Goal: Check status

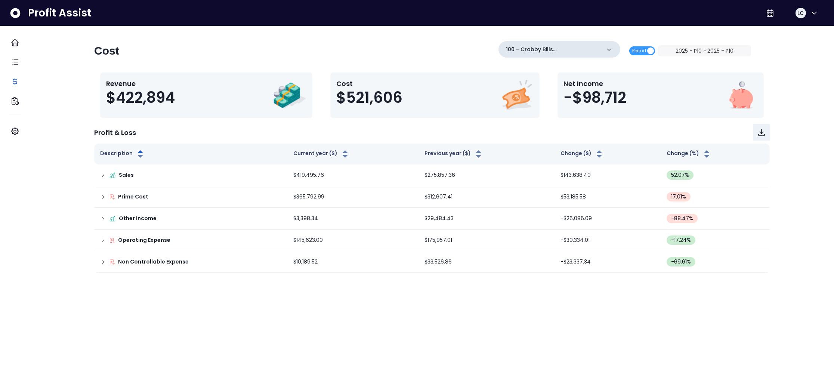
click at [605, 49] on icon at bounding box center [608, 49] width 7 height 7
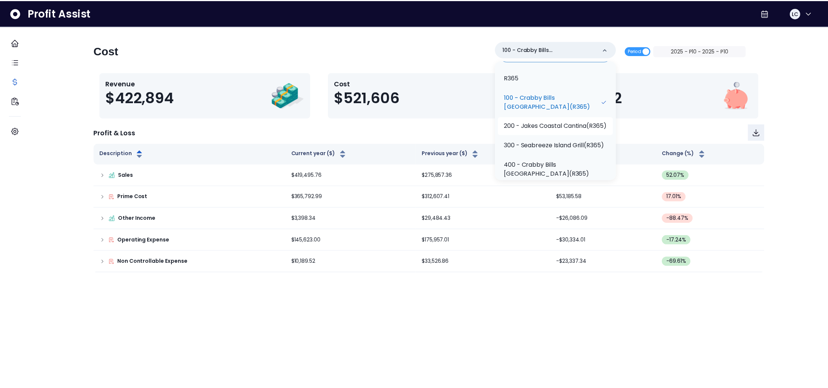
scroll to position [21, 0]
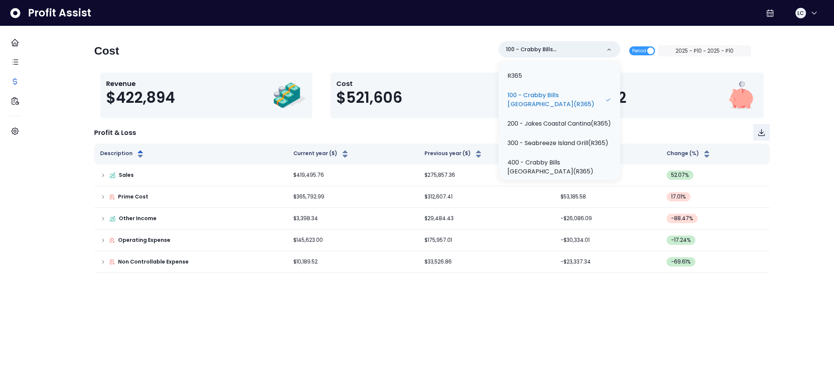
click at [562, 128] on p "200 - Jakes Coastal Cantina(R365)" at bounding box center [558, 123] width 103 height 9
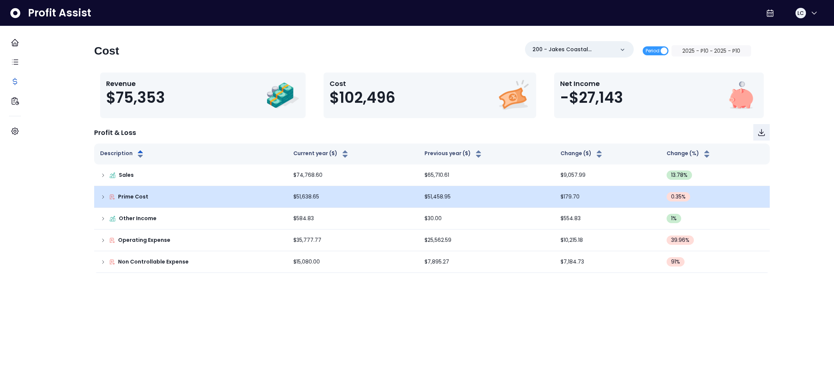
click at [109, 200] on div "Prime Cost" at bounding box center [190, 197] width 181 height 8
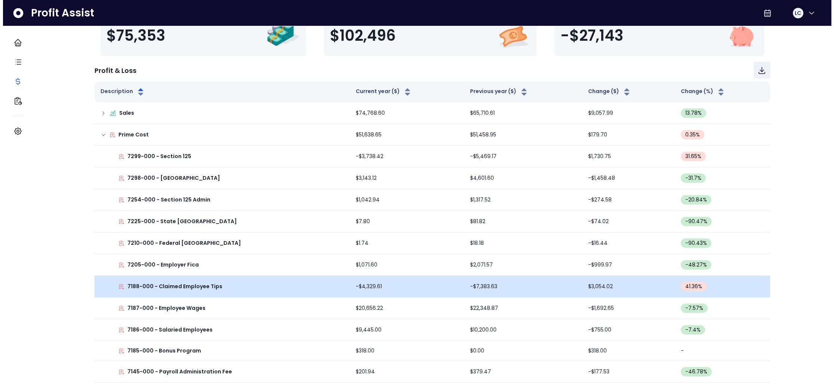
scroll to position [0, 0]
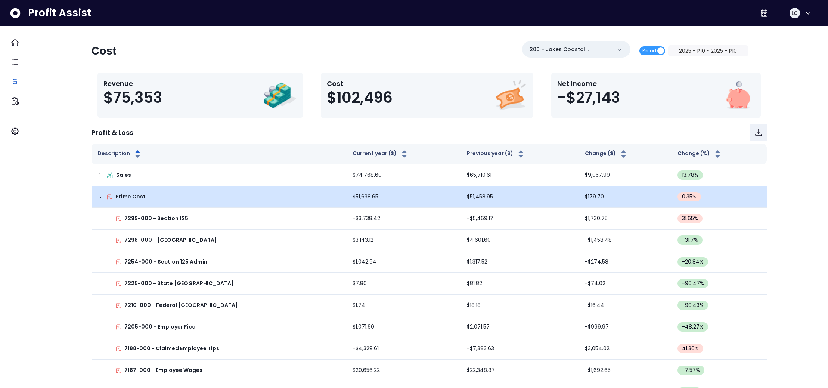
click at [103, 196] on icon at bounding box center [100, 197] width 6 height 6
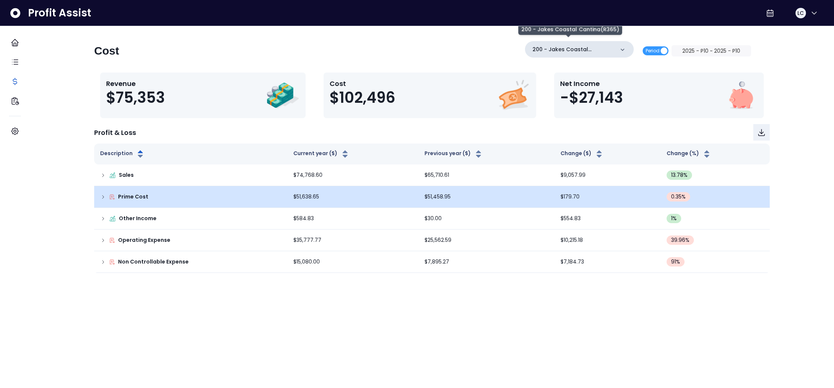
click at [602, 51] on p "200 - Jakes Coastal Cantina(R365)" at bounding box center [573, 50] width 82 height 8
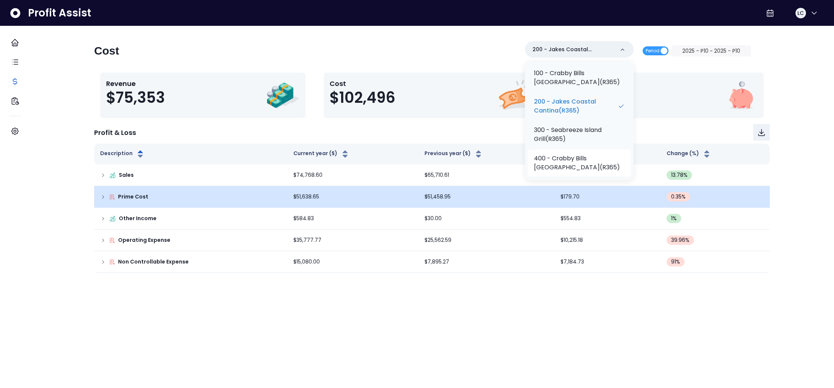
scroll to position [44, 0]
click at [572, 159] on p "400 - Crabby Bills [GEOGRAPHIC_DATA](R365)" at bounding box center [579, 162] width 91 height 18
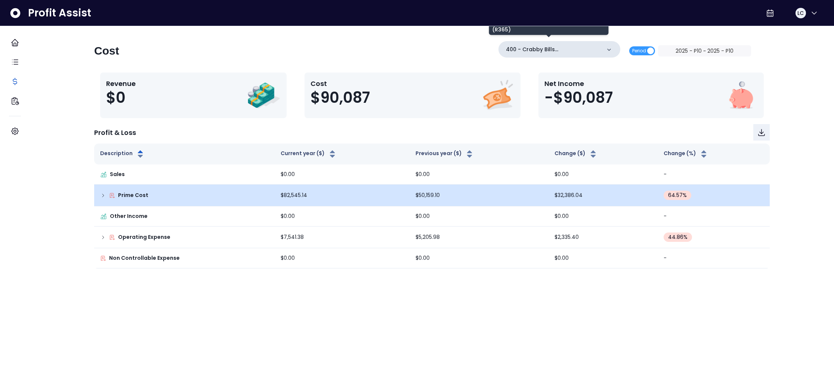
click at [576, 49] on p "400 - Crabby Bills [GEOGRAPHIC_DATA](R365)" at bounding box center [553, 50] width 95 height 8
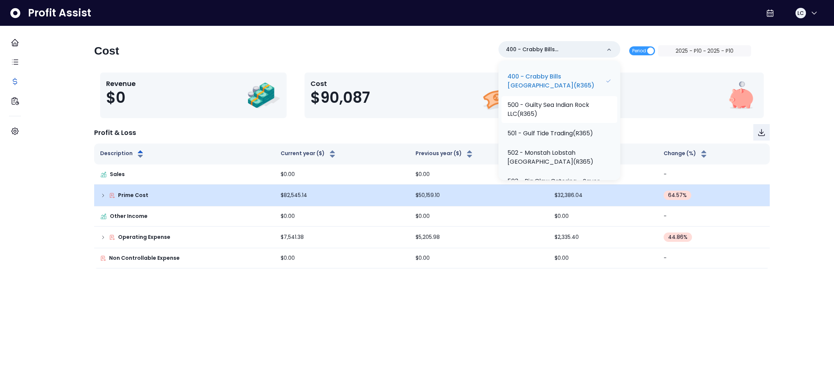
scroll to position [108, 0]
click at [571, 117] on p "500 - Guilty Sea Indian Rock LLC(R365)" at bounding box center [559, 108] width 104 height 18
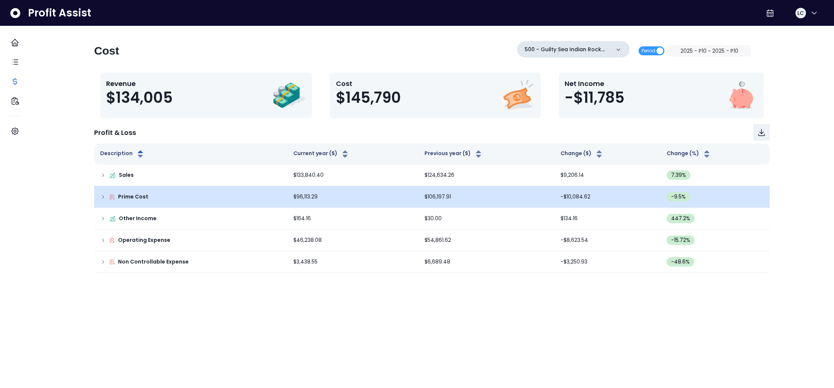
click at [614, 47] on icon at bounding box center [617, 49] width 7 height 7
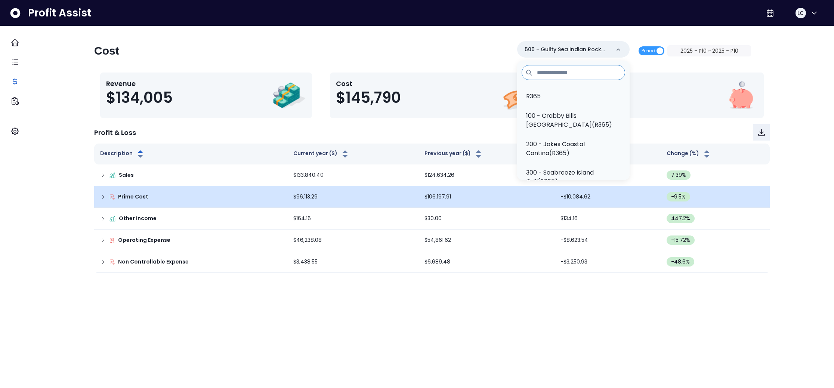
click at [570, 122] on p "100 - Crabby Bills [GEOGRAPHIC_DATA](R365)" at bounding box center [573, 120] width 94 height 18
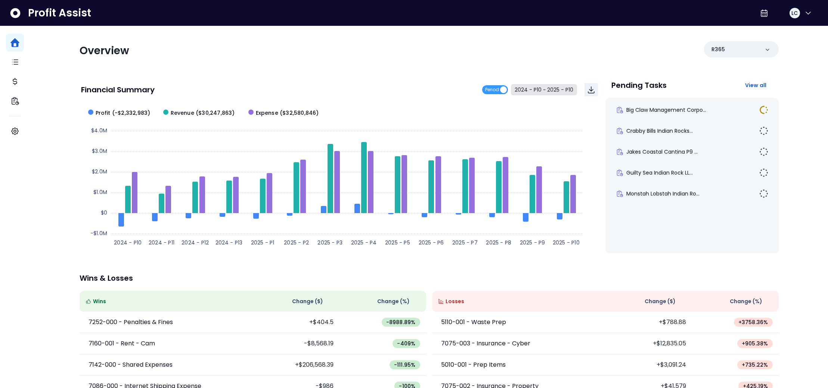
click at [519, 91] on button "2024 - P10 ~ 2025 - P10" at bounding box center [544, 89] width 66 height 11
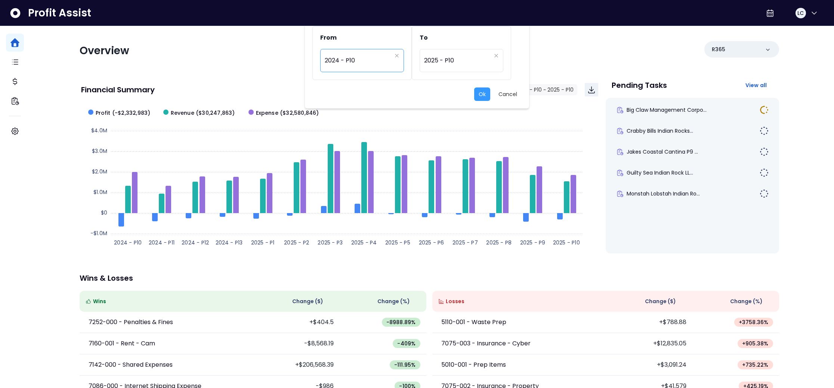
click at [363, 56] on span "2024 - P10" at bounding box center [358, 60] width 67 height 17
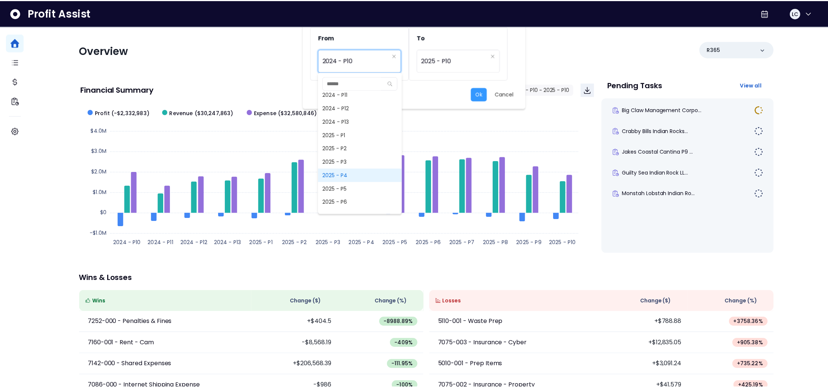
scroll to position [490, 0]
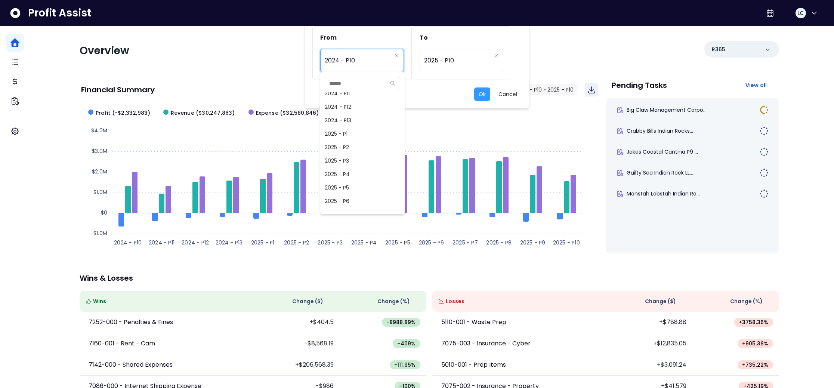
click at [357, 185] on span "2025 - P5" at bounding box center [362, 187] width 84 height 13
type input "*********"
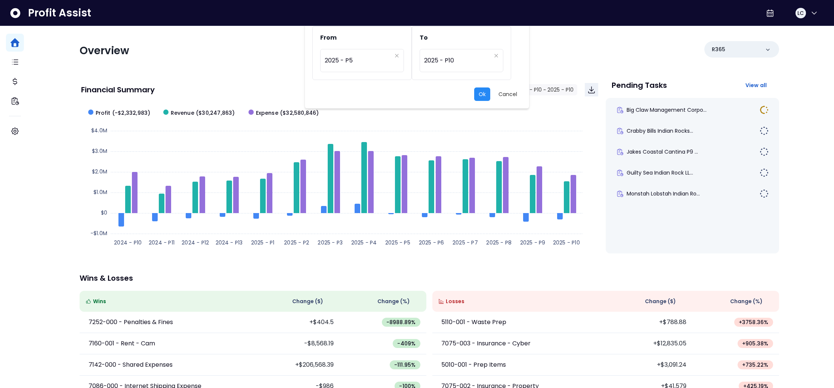
click at [483, 94] on button "Ok" at bounding box center [482, 93] width 16 height 13
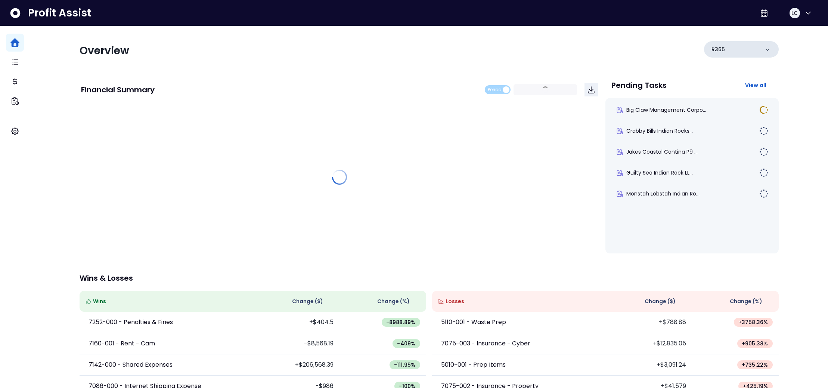
click at [729, 50] on div "R365" at bounding box center [741, 49] width 75 height 16
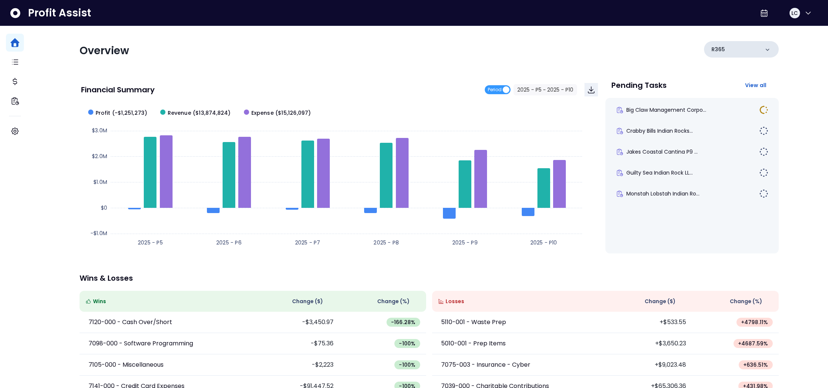
click at [729, 50] on div "R365" at bounding box center [741, 49] width 75 height 16
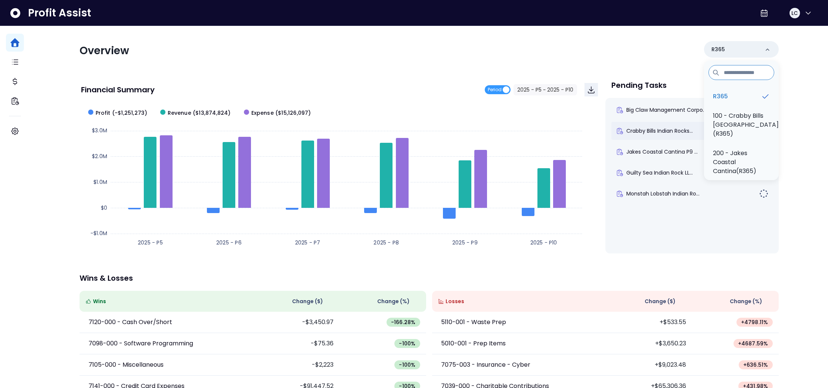
click at [719, 124] on p "100 - Crabby Bills [GEOGRAPHIC_DATA](R365)" at bounding box center [746, 124] width 66 height 27
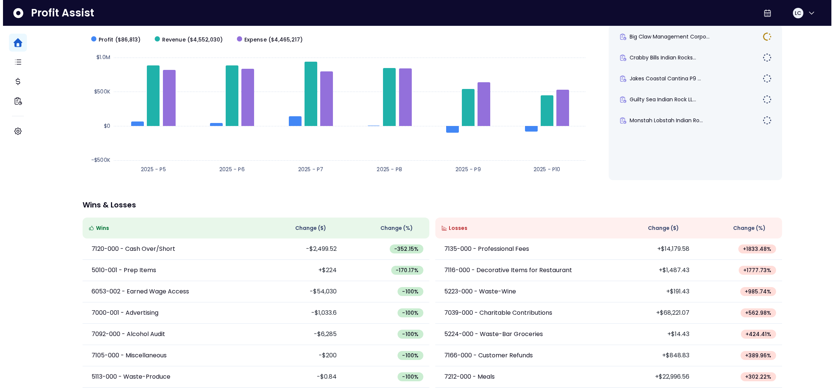
scroll to position [0, 0]
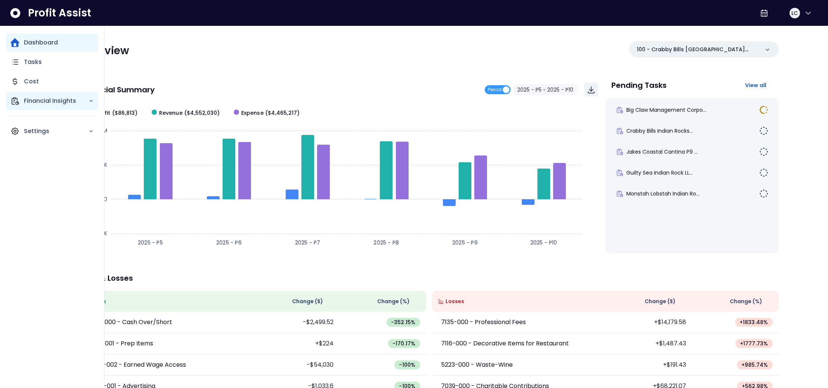
click at [40, 97] on p "Financial Insights" at bounding box center [56, 100] width 65 height 9
click at [45, 119] on p "Location Analysis" at bounding box center [54, 121] width 53 height 9
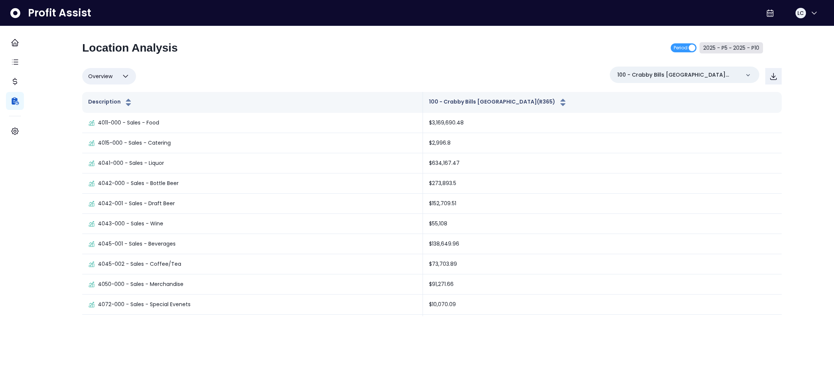
click at [713, 47] on button "2025 - P5 ~ 2025 - P10" at bounding box center [730, 47] width 63 height 11
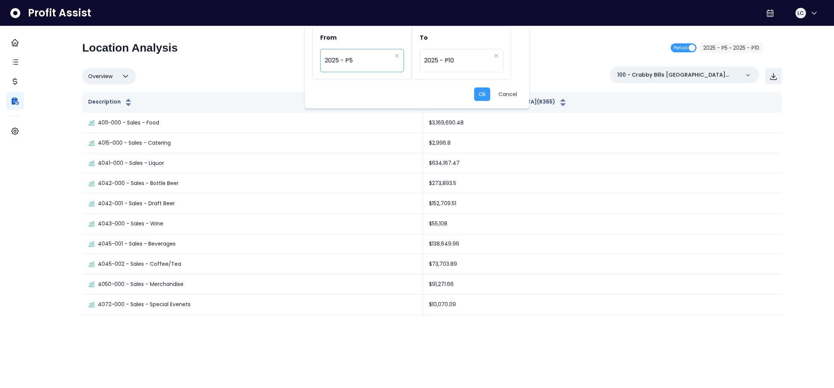
click at [377, 63] on span "2025 - P5" at bounding box center [358, 60] width 67 height 17
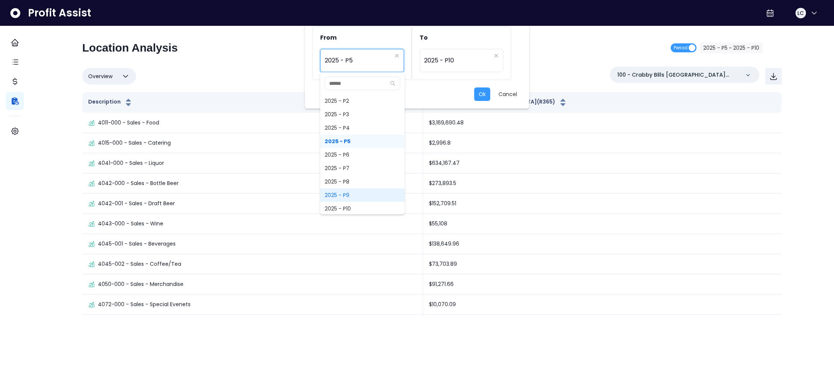
scroll to position [539, 0]
click at [359, 201] on span "2025 - P10" at bounding box center [362, 205] width 84 height 13
type input "**********"
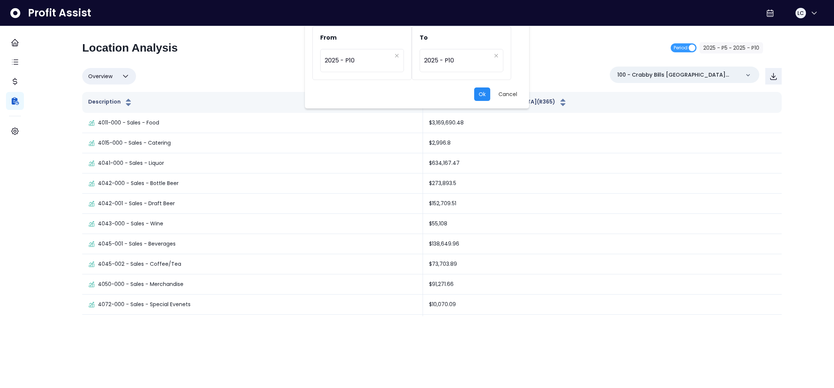
click at [483, 89] on button "Ok" at bounding box center [482, 93] width 16 height 13
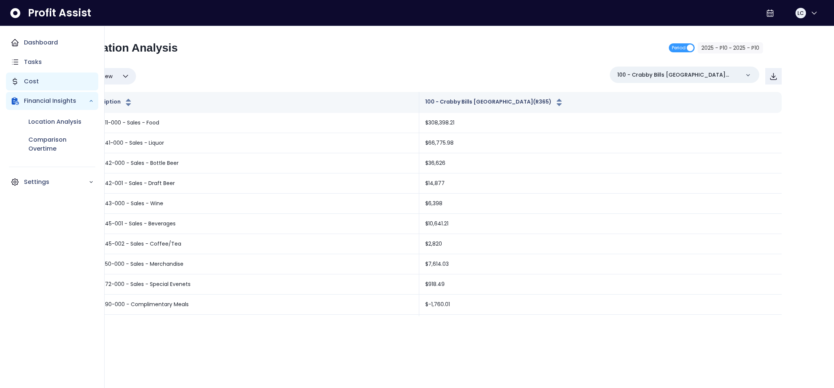
click at [34, 80] on p "Cost" at bounding box center [31, 81] width 15 height 9
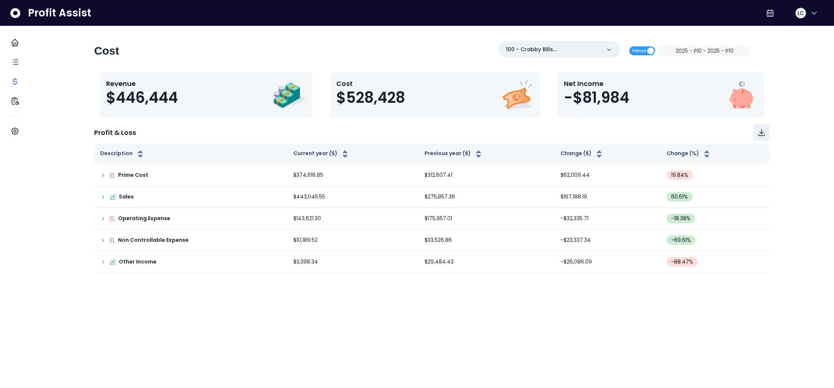
click at [160, 56] on div "Cost 100 - Crabby Bills Indian Rocks Beach(R365) Period 2025 - P10 ~ 2025 - P10" at bounding box center [422, 53] width 657 height 25
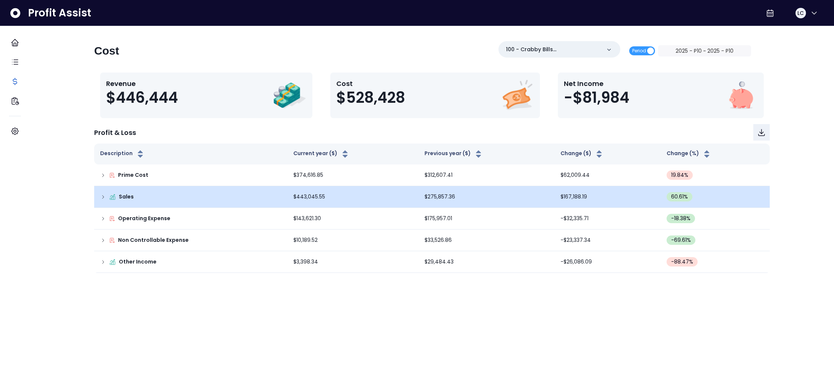
click at [106, 198] on icon at bounding box center [103, 197] width 6 height 6
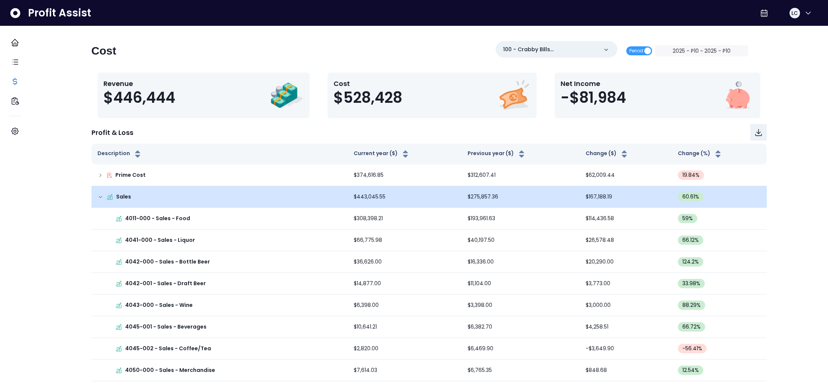
click at [103, 198] on icon at bounding box center [100, 197] width 6 height 6
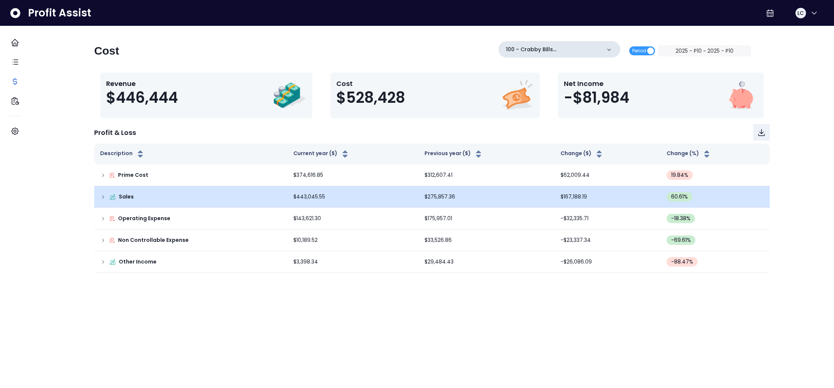
click at [605, 49] on icon at bounding box center [608, 49] width 7 height 7
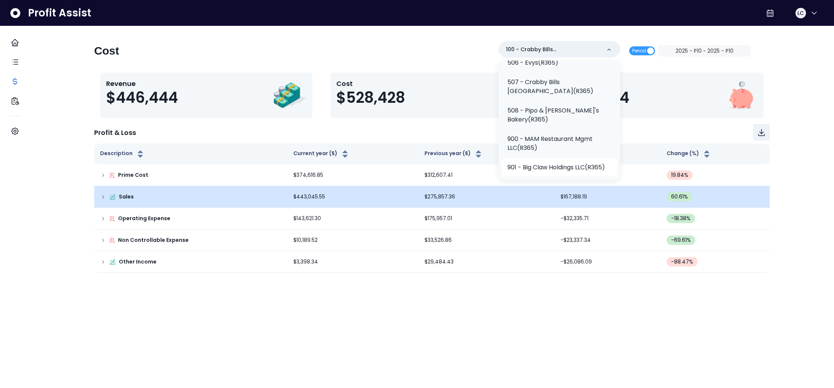
scroll to position [292, 0]
click at [554, 124] on p "508 - Pipo & [PERSON_NAME]'s Bakery(R365)" at bounding box center [559, 115] width 104 height 18
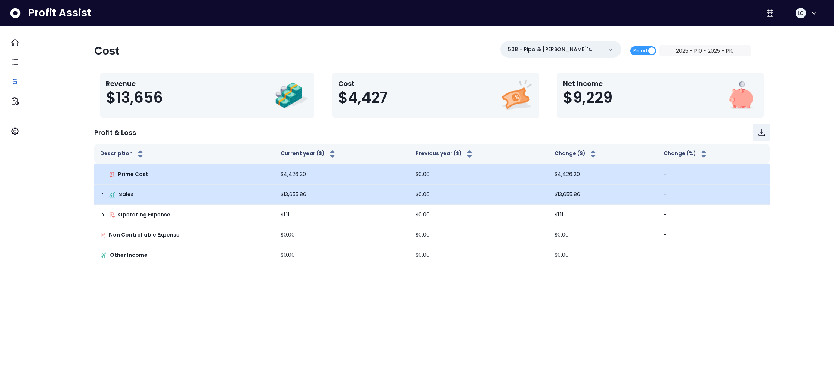
click at [106, 174] on icon at bounding box center [103, 174] width 6 height 6
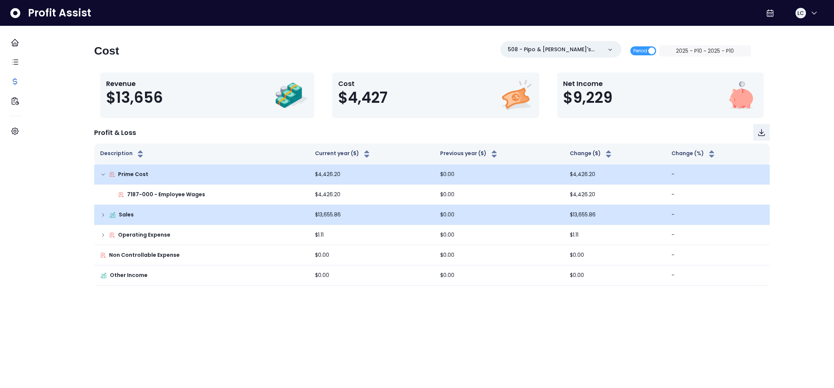
click at [106, 174] on icon at bounding box center [103, 174] width 6 height 6
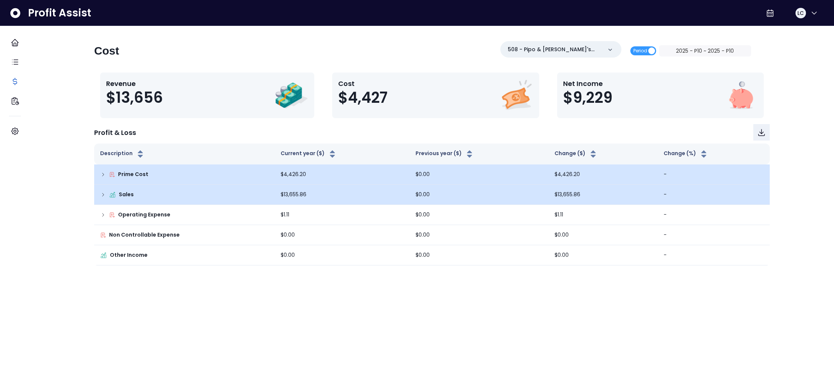
click at [106, 192] on icon at bounding box center [103, 195] width 6 height 6
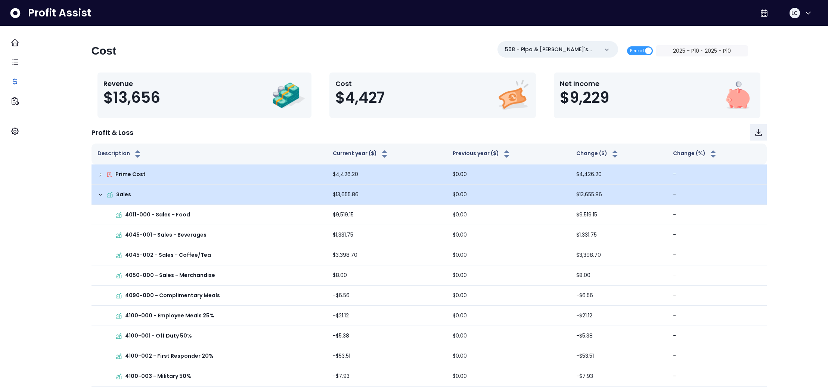
click at [103, 192] on icon at bounding box center [100, 195] width 6 height 6
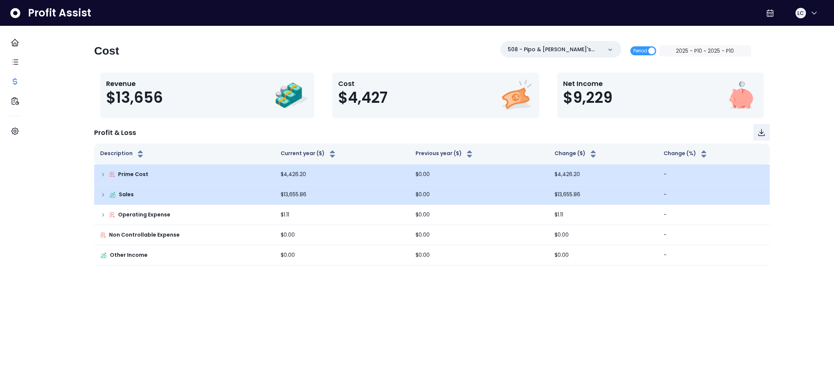
click at [452, 62] on div "Cost 508 - Pipo & Betty's Bakery(R365) Period 2025 - P10 ~ 2025 - P10" at bounding box center [422, 53] width 657 height 25
click at [408, 43] on div "Cost 508 - Pipo & Betty's Bakery(R365) Period 2025 - P10 ~ 2025 - P10" at bounding box center [422, 53] width 657 height 25
